Goal: Transaction & Acquisition: Purchase product/service

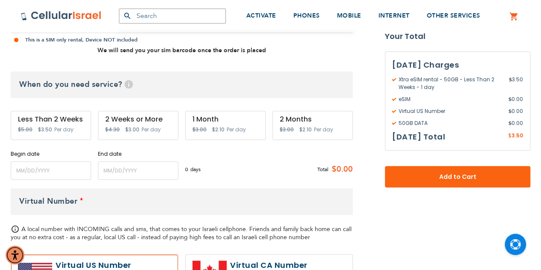
scroll to position [299, 0]
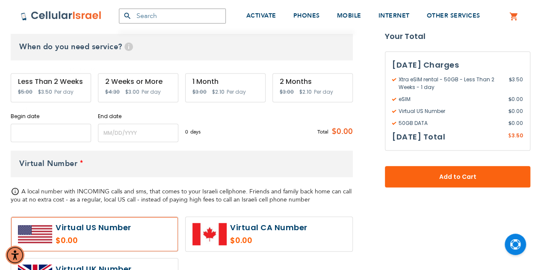
click at [44, 139] on input "name" at bounding box center [51, 133] width 80 height 18
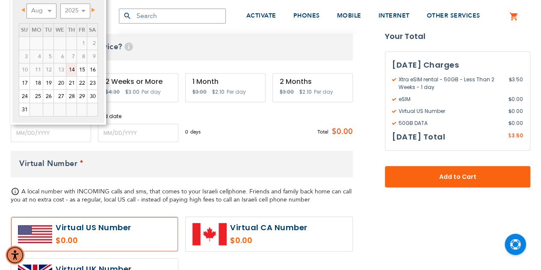
click at [73, 68] on link "14" at bounding box center [71, 69] width 10 height 13
type input "[DATE]"
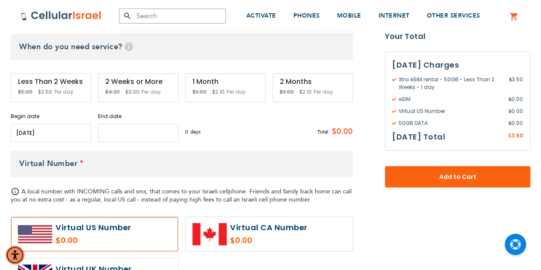
click at [106, 132] on input "name" at bounding box center [138, 133] width 80 height 18
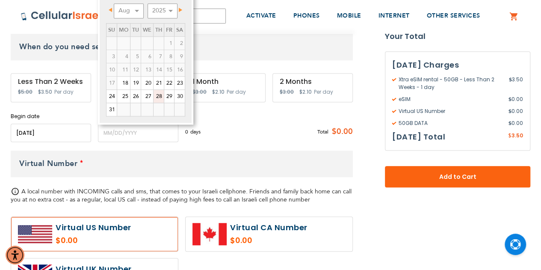
click at [162, 95] on link "28" at bounding box center [159, 96] width 10 height 13
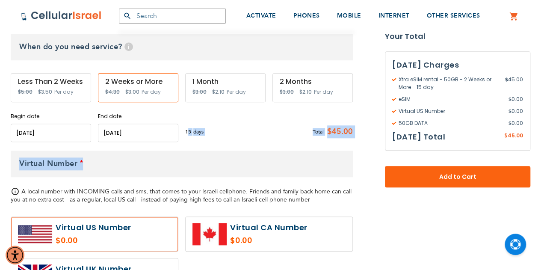
drag, startPoint x: 188, startPoint y: 130, endPoint x: 255, endPoint y: 143, distance: 68.9
click at [255, 143] on div "Xtra eSIM rental - 50GB As Low As $3.00 /Day Local Minutes: Unlimited Incoming …" at bounding box center [182, 160] width 342 height 532
click at [258, 144] on div "Xtra eSIM rental - 50GB As Low As $3.00 /Day Local Minutes: Unlimited Incoming …" at bounding box center [182, 160] width 342 height 532
click at [138, 136] on input "name" at bounding box center [138, 133] width 80 height 18
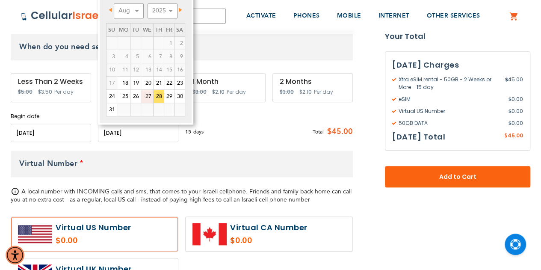
click at [147, 98] on link "27" at bounding box center [147, 96] width 12 height 13
type input "[DATE]"
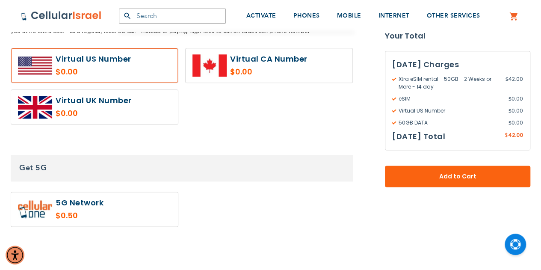
scroll to position [513, 0]
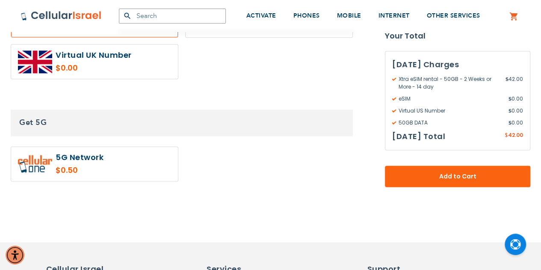
click at [111, 164] on label at bounding box center [94, 164] width 167 height 34
radio input "true"
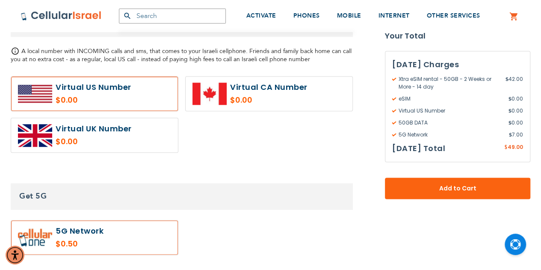
scroll to position [428, 0]
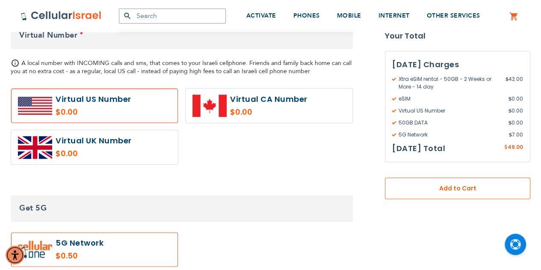
click at [420, 185] on span "Add to Cart" at bounding box center [457, 188] width 89 height 9
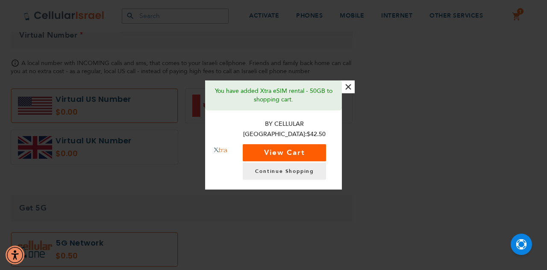
click at [301, 145] on button "View Cart" at bounding box center [284, 152] width 83 height 17
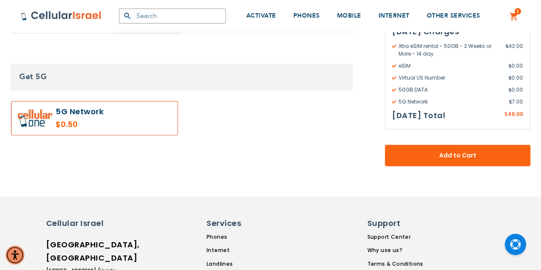
scroll to position [684, 0]
